Goal: Task Accomplishment & Management: Use online tool/utility

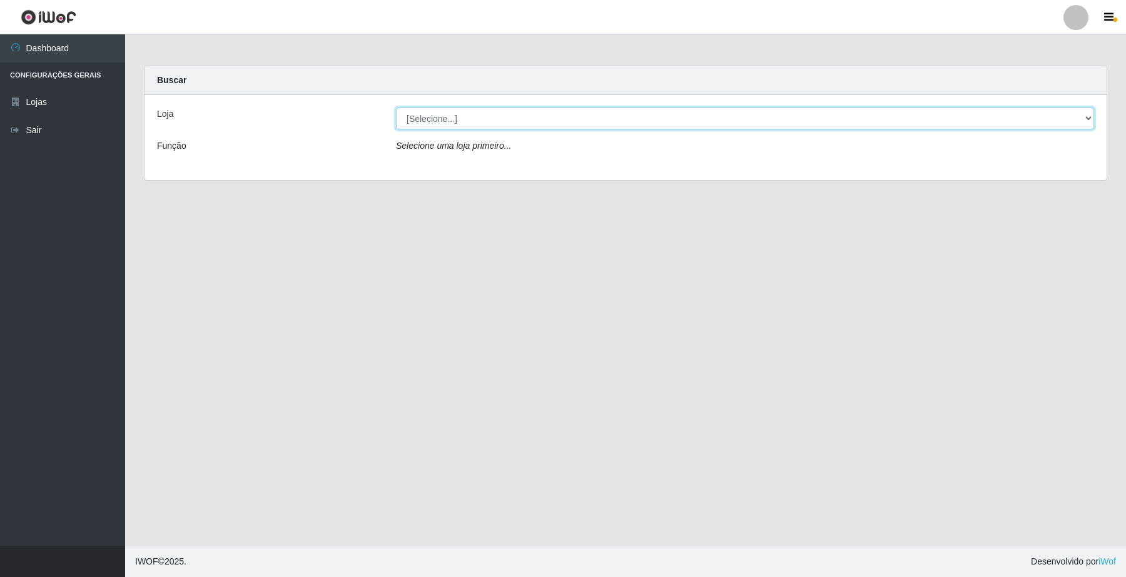
click at [1086, 113] on select "[Selecione...] O Filezão - Centenário" at bounding box center [745, 119] width 698 height 22
select select "203"
click at [396, 108] on select "[Selecione...] O Filezão - Centenário" at bounding box center [745, 119] width 698 height 22
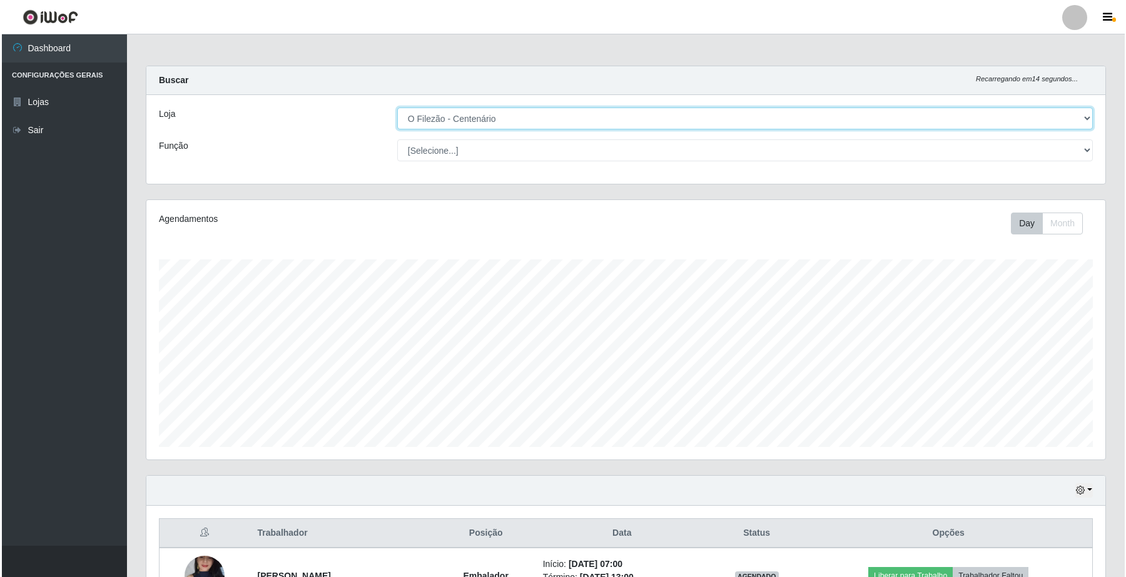
scroll to position [235, 0]
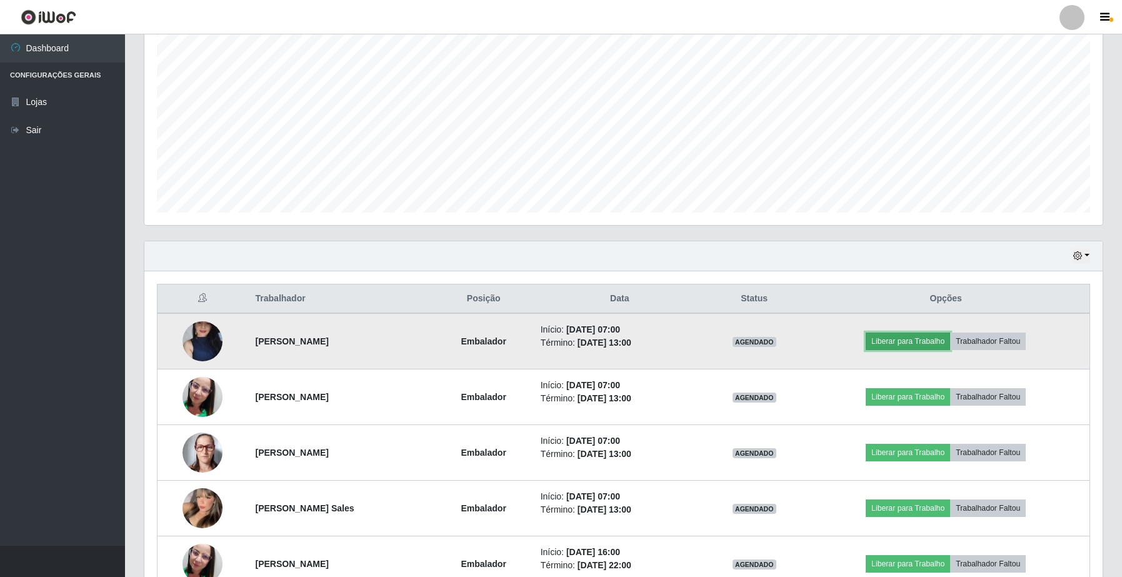
click at [916, 349] on button "Liberar para Trabalho" at bounding box center [908, 342] width 84 height 18
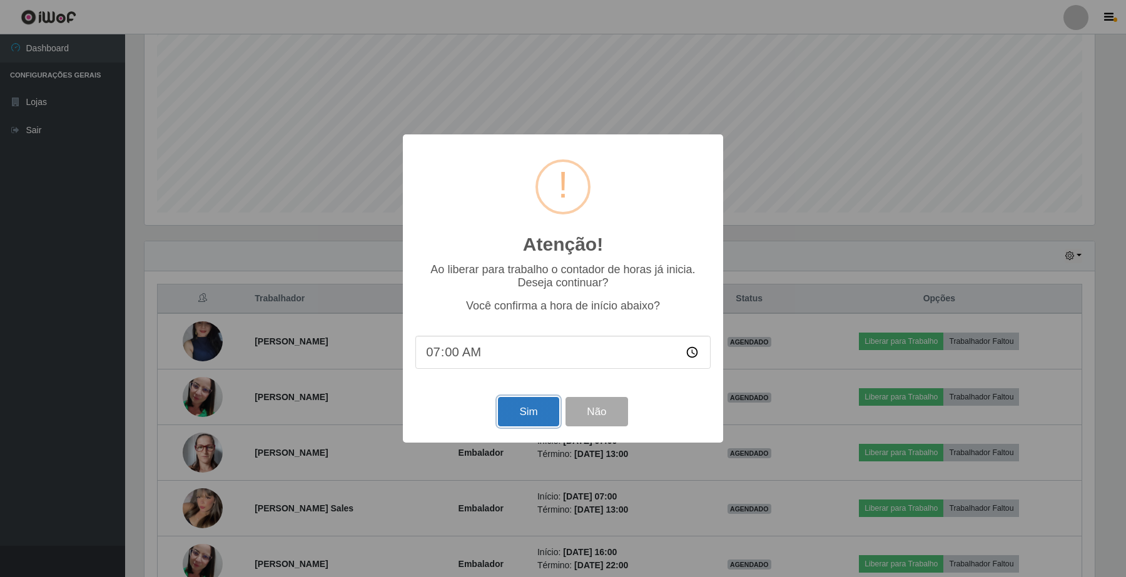
click at [533, 420] on button "Sim" at bounding box center [528, 411] width 61 height 29
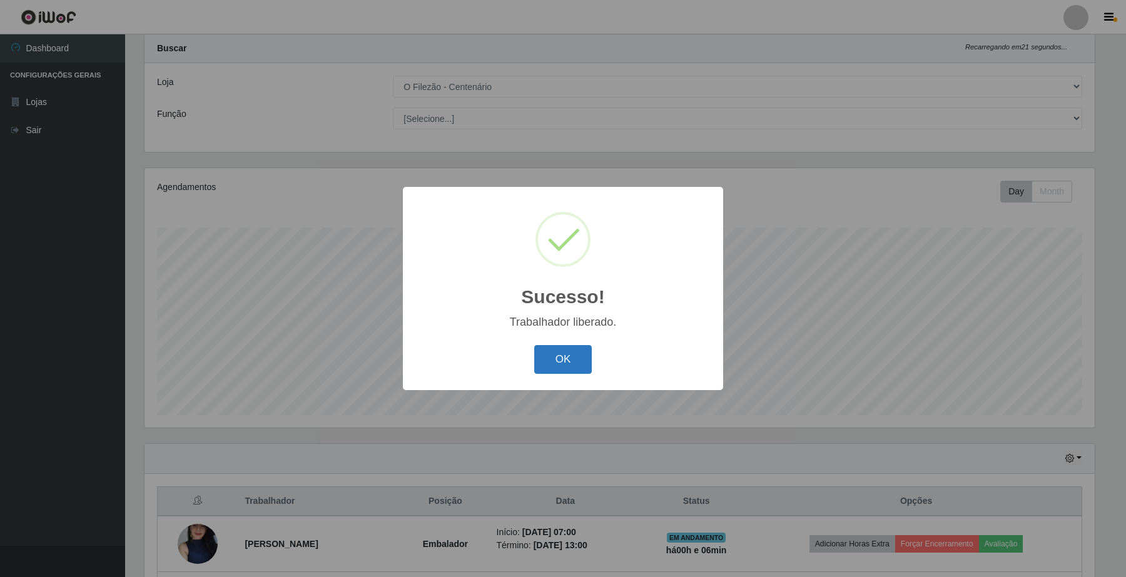
click at [573, 366] on button "OK" at bounding box center [563, 359] width 58 height 29
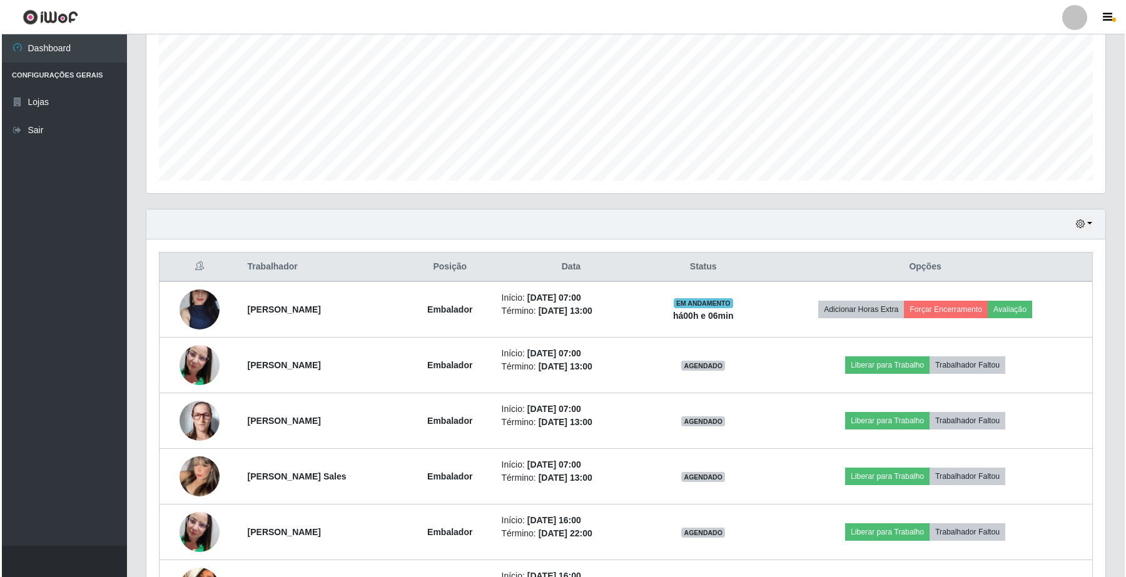
scroll to position [345, 0]
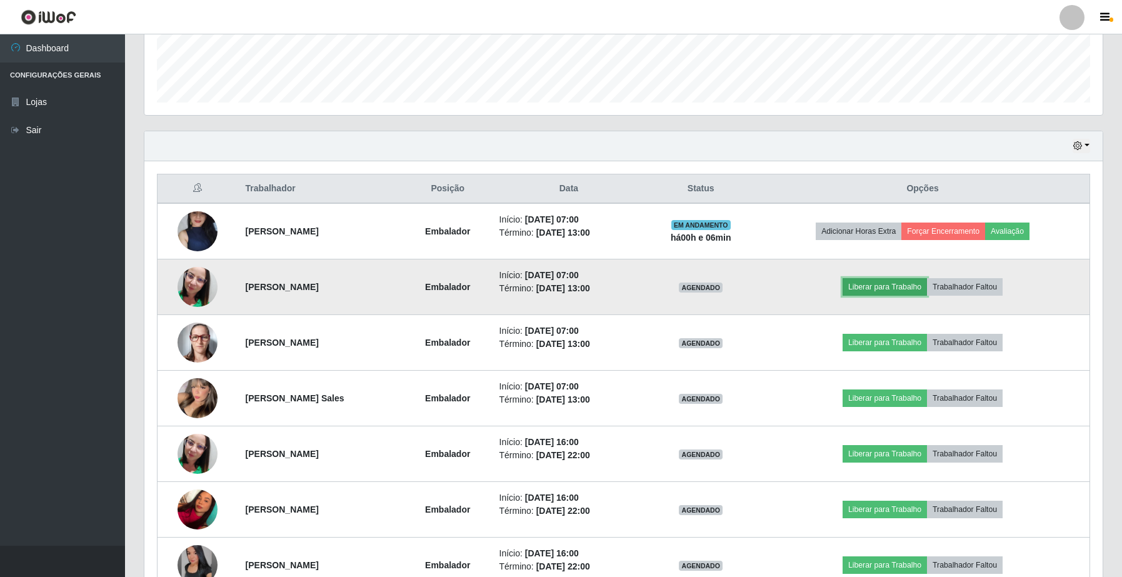
click at [868, 288] on button "Liberar para Trabalho" at bounding box center [885, 287] width 84 height 18
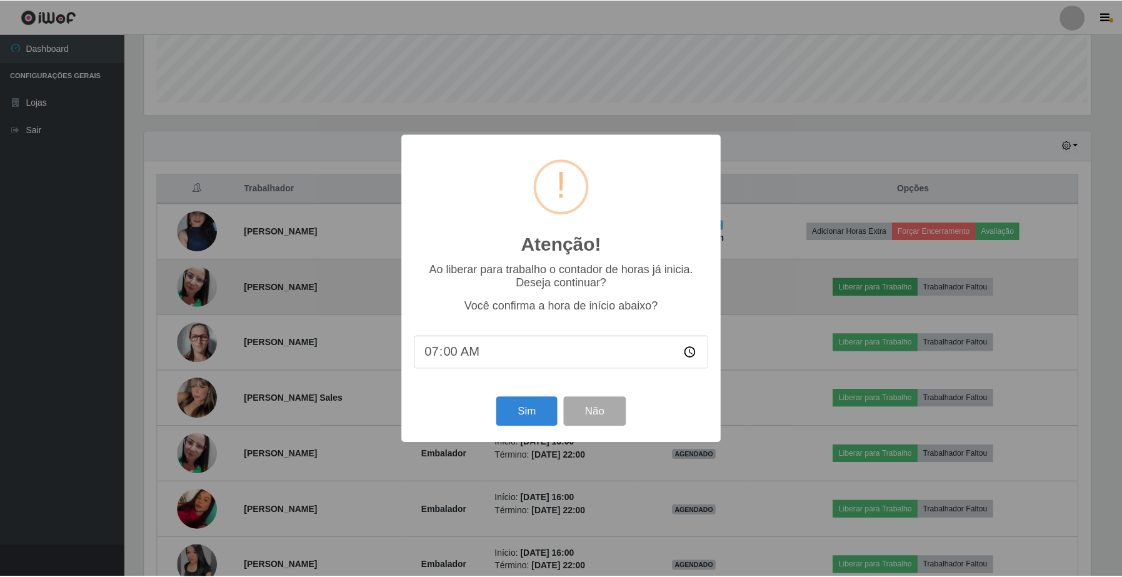
scroll to position [260, 949]
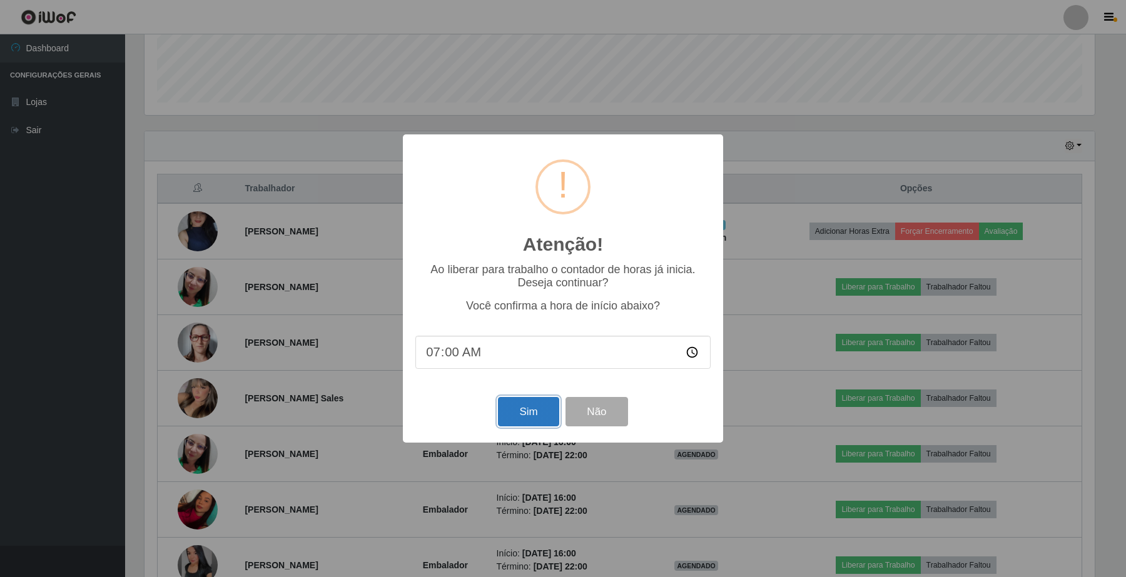
click at [513, 419] on button "Sim" at bounding box center [528, 411] width 61 height 29
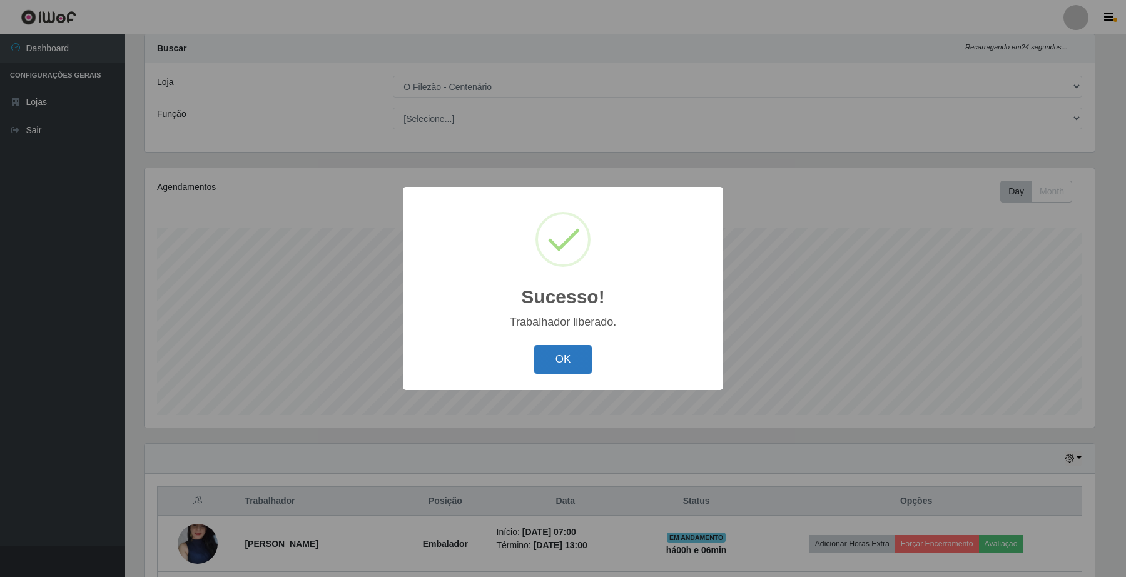
click at [542, 363] on button "OK" at bounding box center [563, 359] width 58 height 29
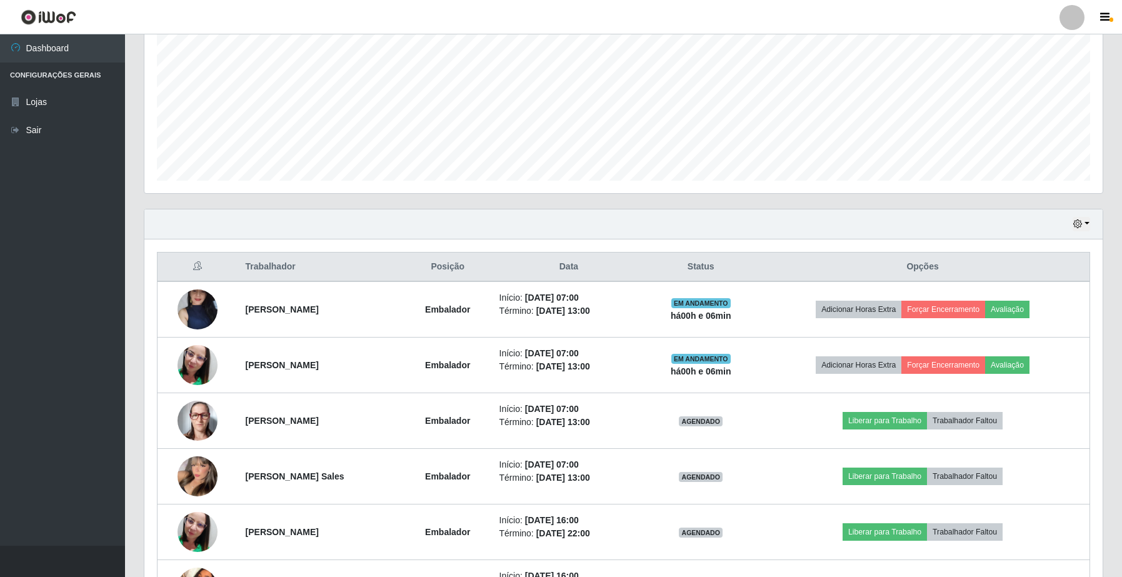
scroll to position [345, 0]
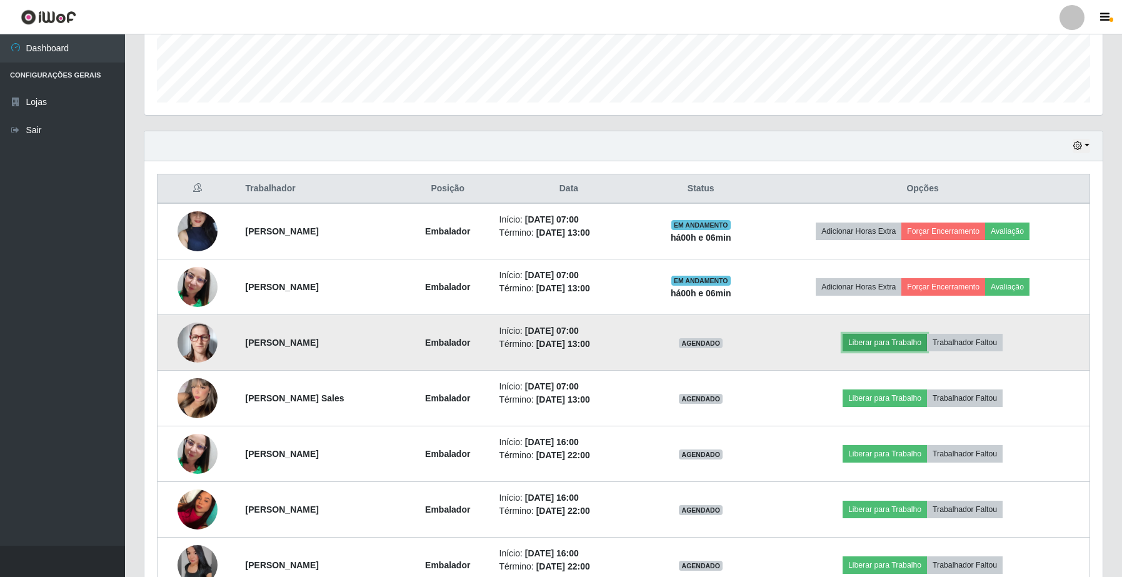
click at [886, 345] on button "Liberar para Trabalho" at bounding box center [885, 343] width 84 height 18
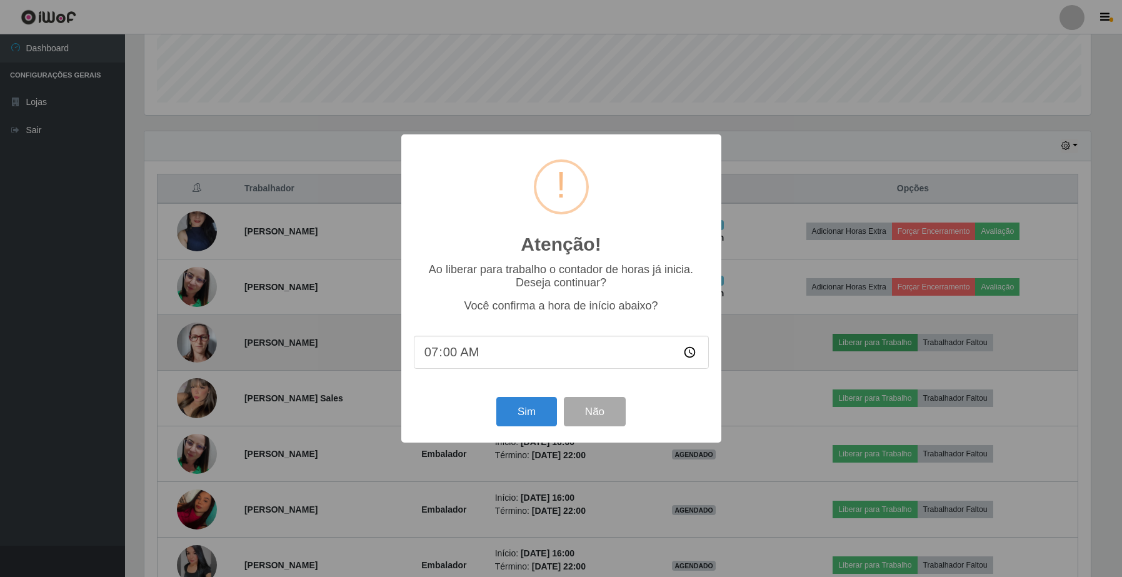
scroll to position [260, 949]
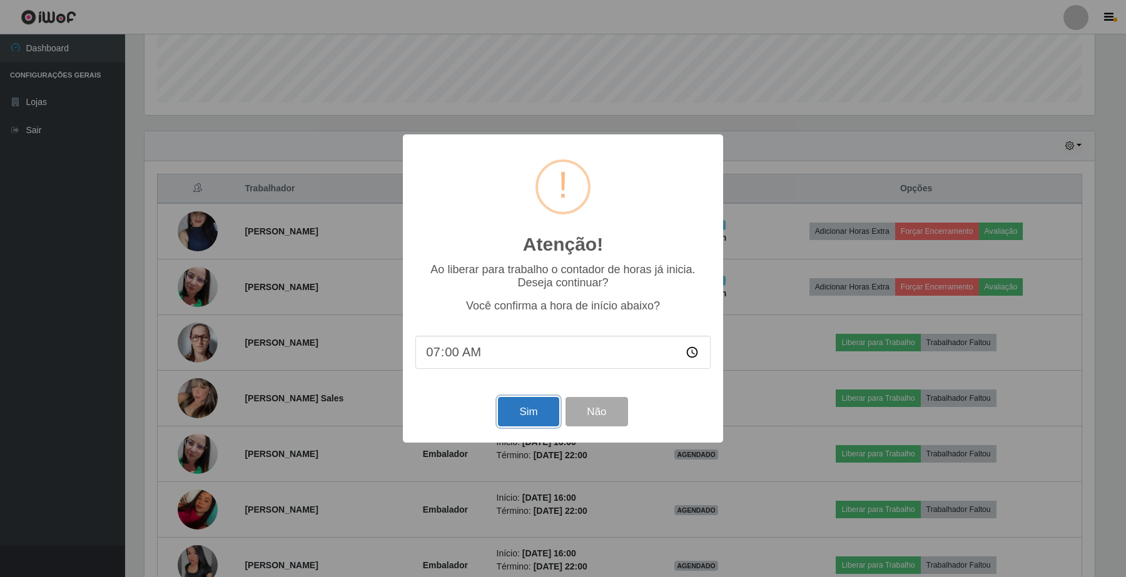
click at [537, 410] on button "Sim" at bounding box center [528, 411] width 61 height 29
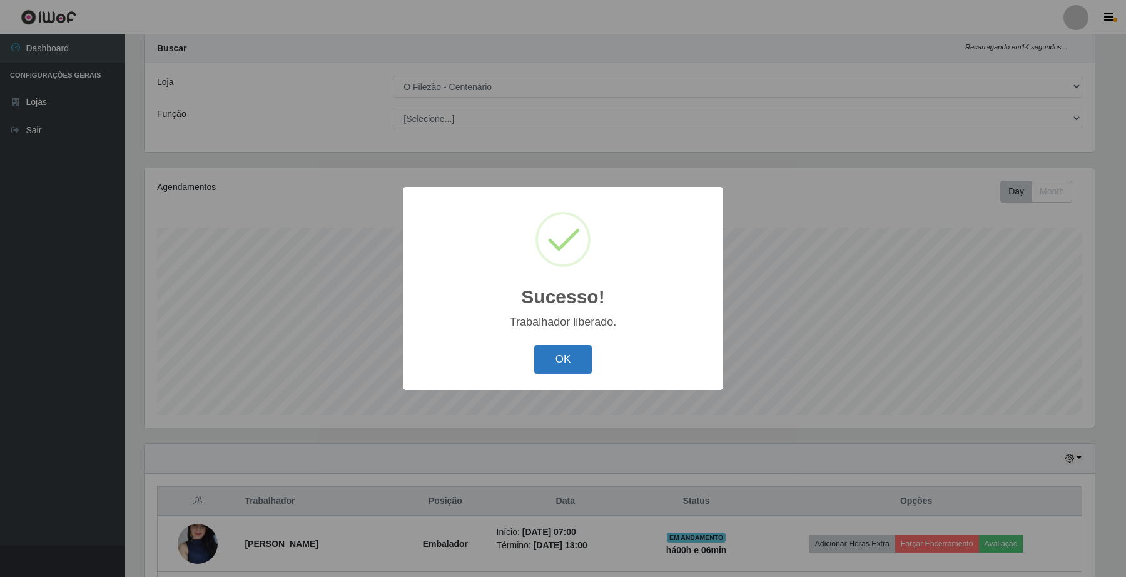
click at [551, 369] on button "OK" at bounding box center [563, 359] width 58 height 29
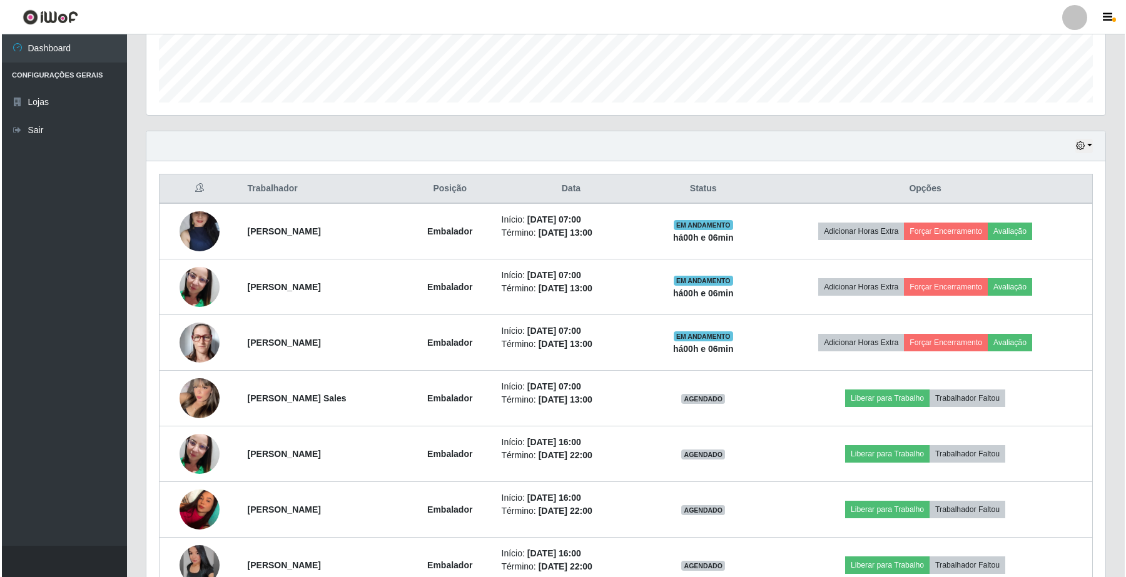
scroll to position [0, 0]
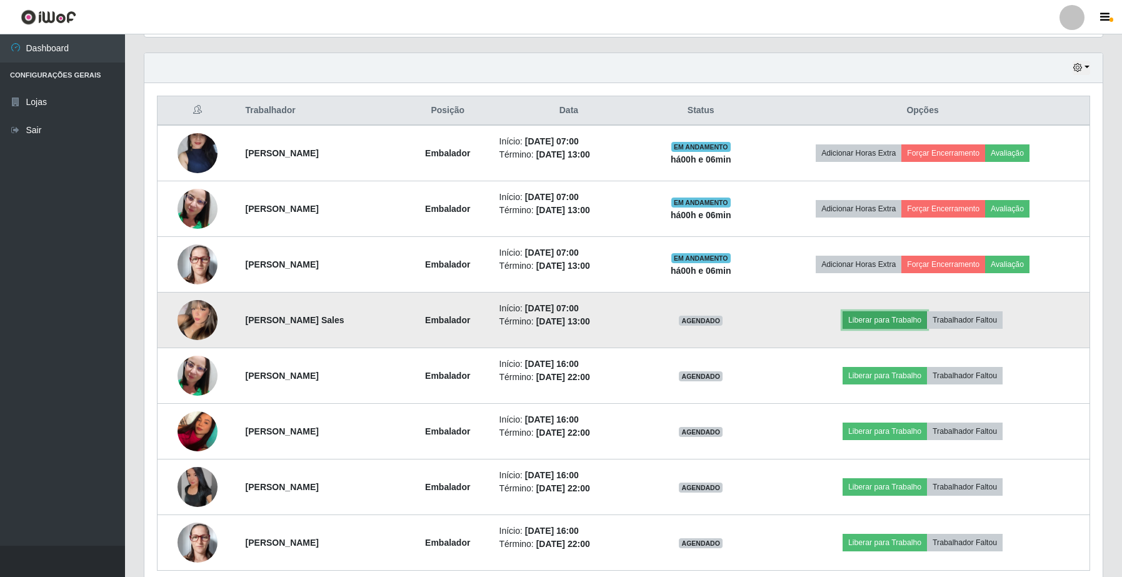
click at [909, 326] on button "Liberar para Trabalho" at bounding box center [885, 320] width 84 height 18
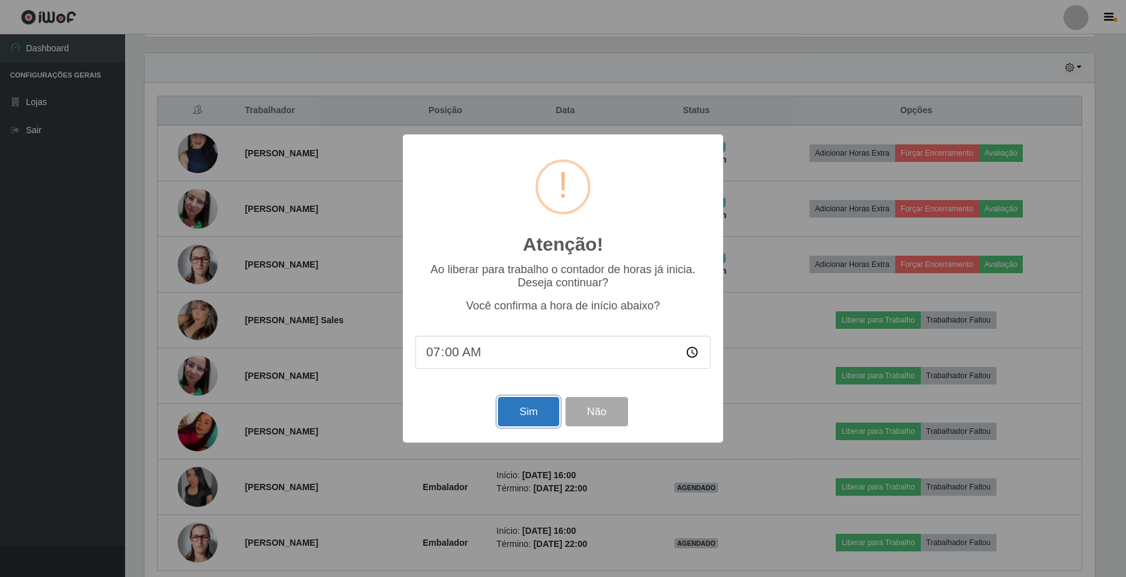
click at [515, 424] on button "Sim" at bounding box center [528, 411] width 61 height 29
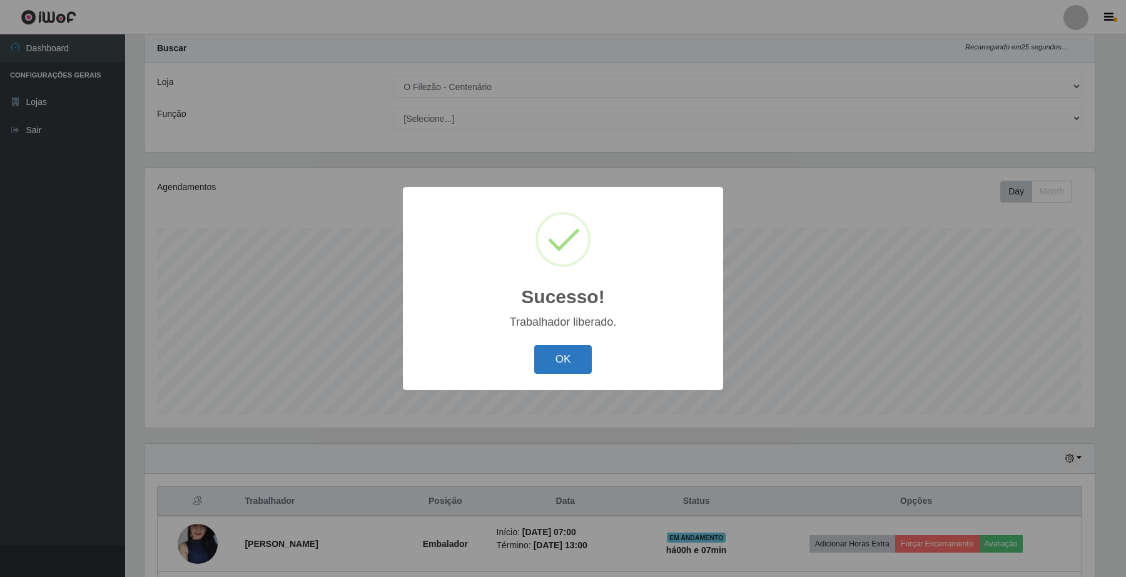
click at [569, 366] on button "OK" at bounding box center [563, 359] width 58 height 29
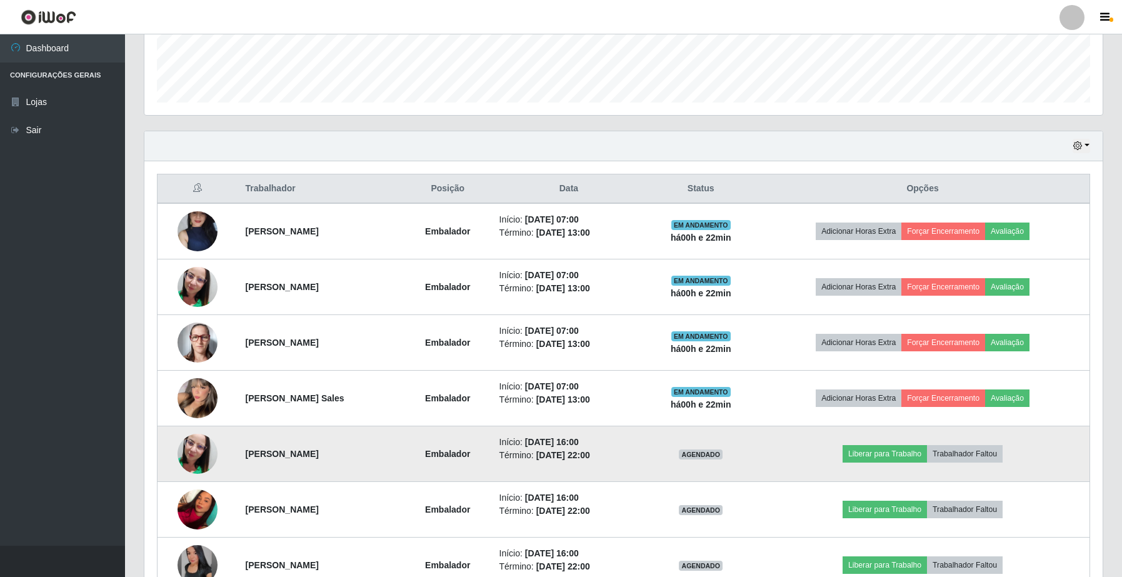
scroll to position [423, 0]
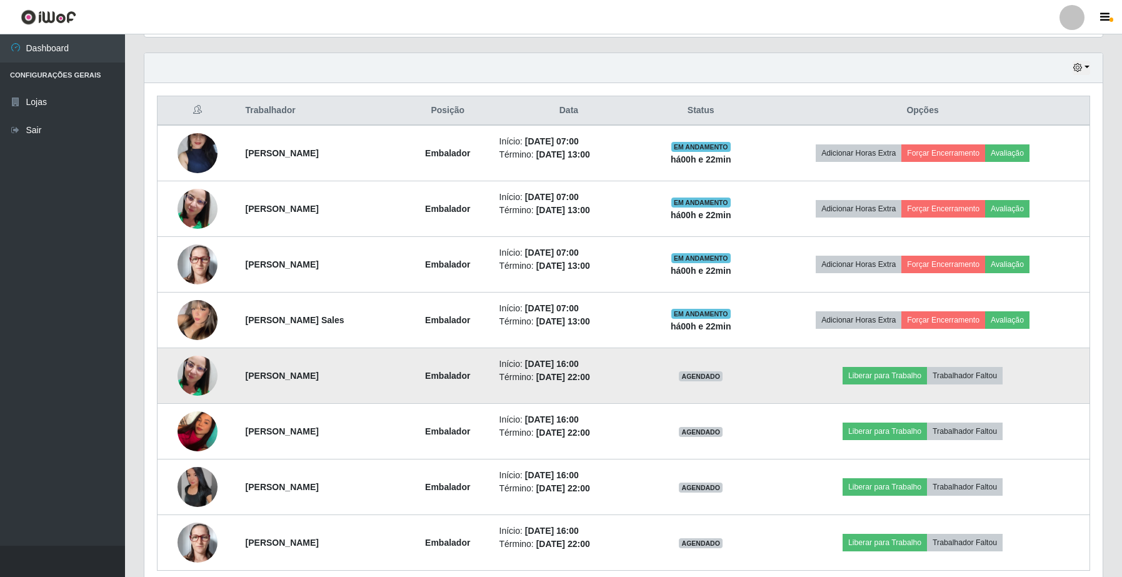
click at [742, 445] on tbody "Mayara [PERSON_NAME] Embalador Início: [DATE] 07:00 Término: [DATE] 13:00 EM AN…" at bounding box center [624, 348] width 933 height 446
